Goal: Download file/media

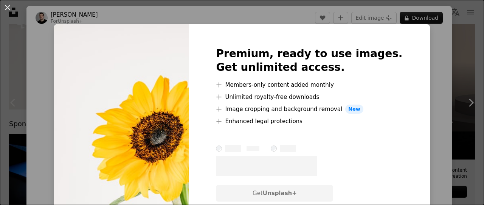
scroll to position [38, 0]
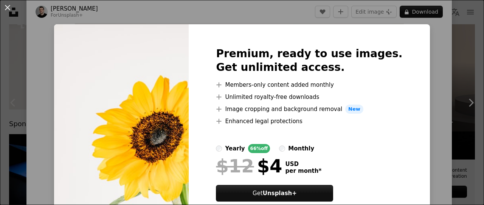
drag, startPoint x: 159, startPoint y: 18, endPoint x: 104, endPoint y: 136, distance: 130.3
click at [104, 136] on img at bounding box center [121, 133] width 135 height 218
drag, startPoint x: 151, startPoint y: 64, endPoint x: 80, endPoint y: 31, distance: 77.8
click at [42, 9] on div "An X shape Premium, ready to use images. Get unlimited access. A plus sign Memb…" at bounding box center [242, 102] width 484 height 205
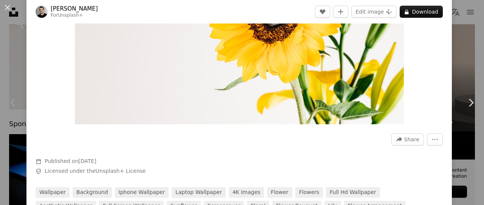
scroll to position [151, 0]
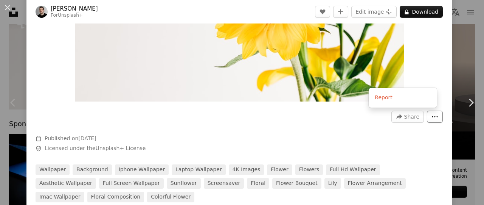
click at [431, 120] on icon "More Actions" at bounding box center [434, 116] width 7 height 7
click at [431, 113] on icon "More Actions" at bounding box center [434, 116] width 7 height 7
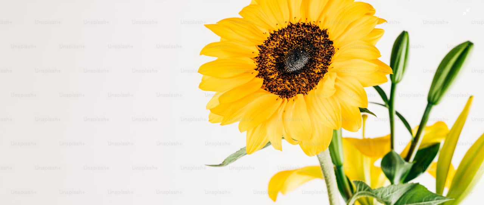
scroll to position [110, 0]
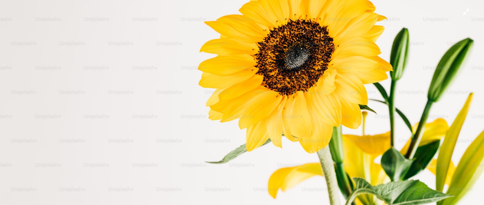
click at [254, 78] on img "Zoom out on this image" at bounding box center [242, 51] width 485 height 323
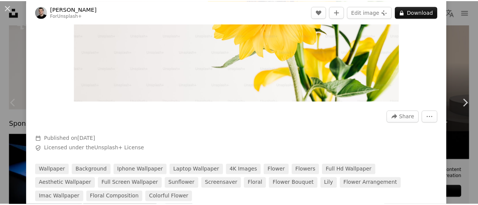
scroll to position [48, 0]
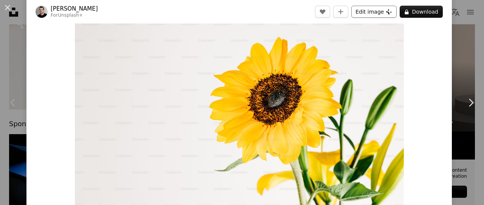
click at [379, 13] on button "Edit image Plus sign for Unsplash+" at bounding box center [373, 12] width 45 height 12
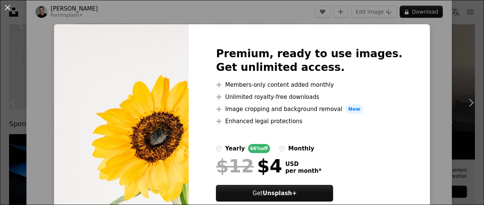
click at [366, 17] on div "An X shape Premium, ready to use images. Get unlimited access. A plus sign Memb…" at bounding box center [242, 102] width 484 height 205
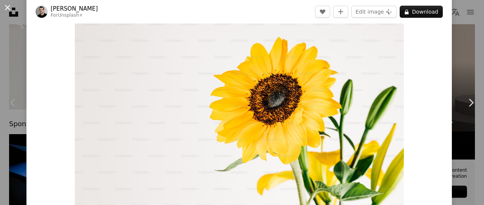
click at [9, 6] on button "An X shape" at bounding box center [7, 7] width 9 height 9
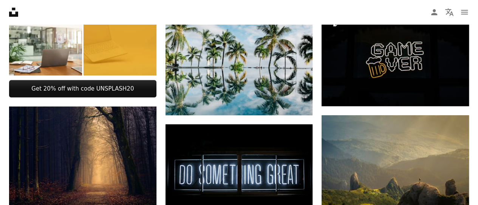
scroll to position [303, 0]
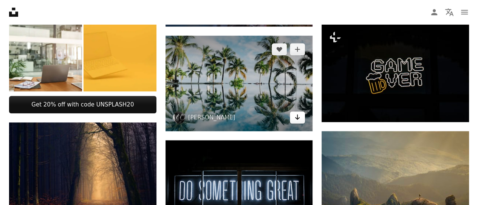
click at [301, 118] on link "Arrow pointing down" at bounding box center [297, 117] width 15 height 12
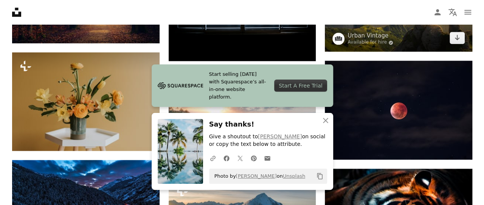
scroll to position [492, 0]
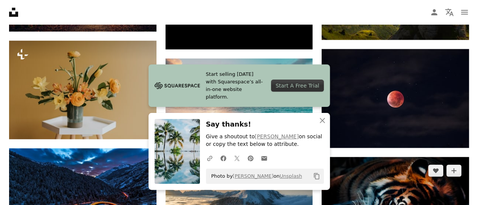
drag, startPoint x: 431, startPoint y: 186, endPoint x: 427, endPoint y: 185, distance: 4.4
click at [430, 186] on img at bounding box center [395, 206] width 147 height 98
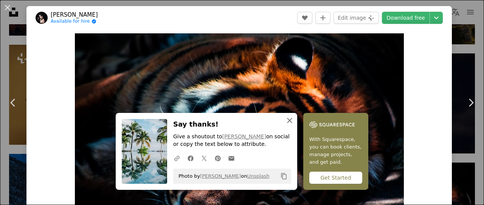
click at [291, 116] on button "An X shape Close" at bounding box center [289, 120] width 15 height 15
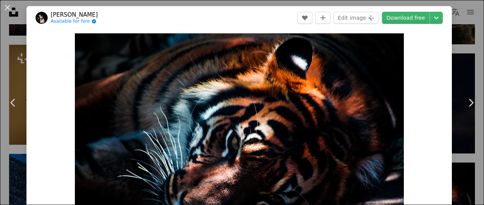
drag, startPoint x: 458, startPoint y: 57, endPoint x: 484, endPoint y: 39, distance: 31.2
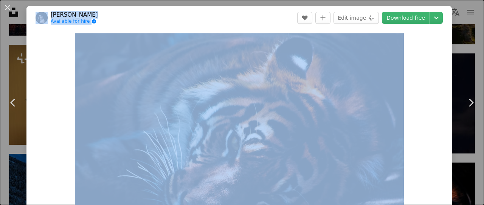
drag, startPoint x: 6, startPoint y: 6, endPoint x: 11, endPoint y: 0, distance: 7.9
click at [8, 6] on button "An X shape" at bounding box center [7, 7] width 9 height 9
